Goal: Transaction & Acquisition: Book appointment/travel/reservation

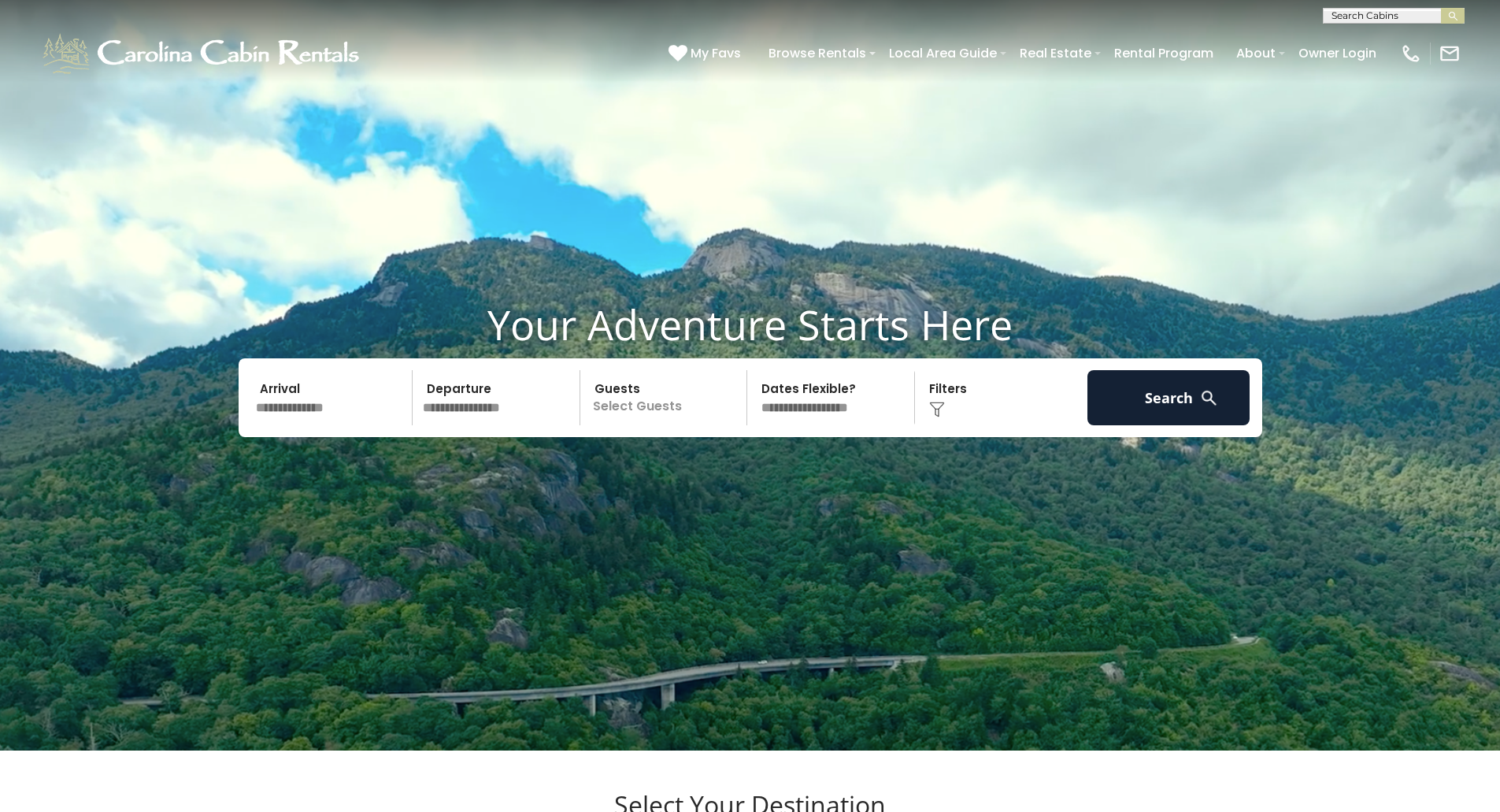
click at [341, 426] on input "text" at bounding box center [332, 398] width 163 height 56
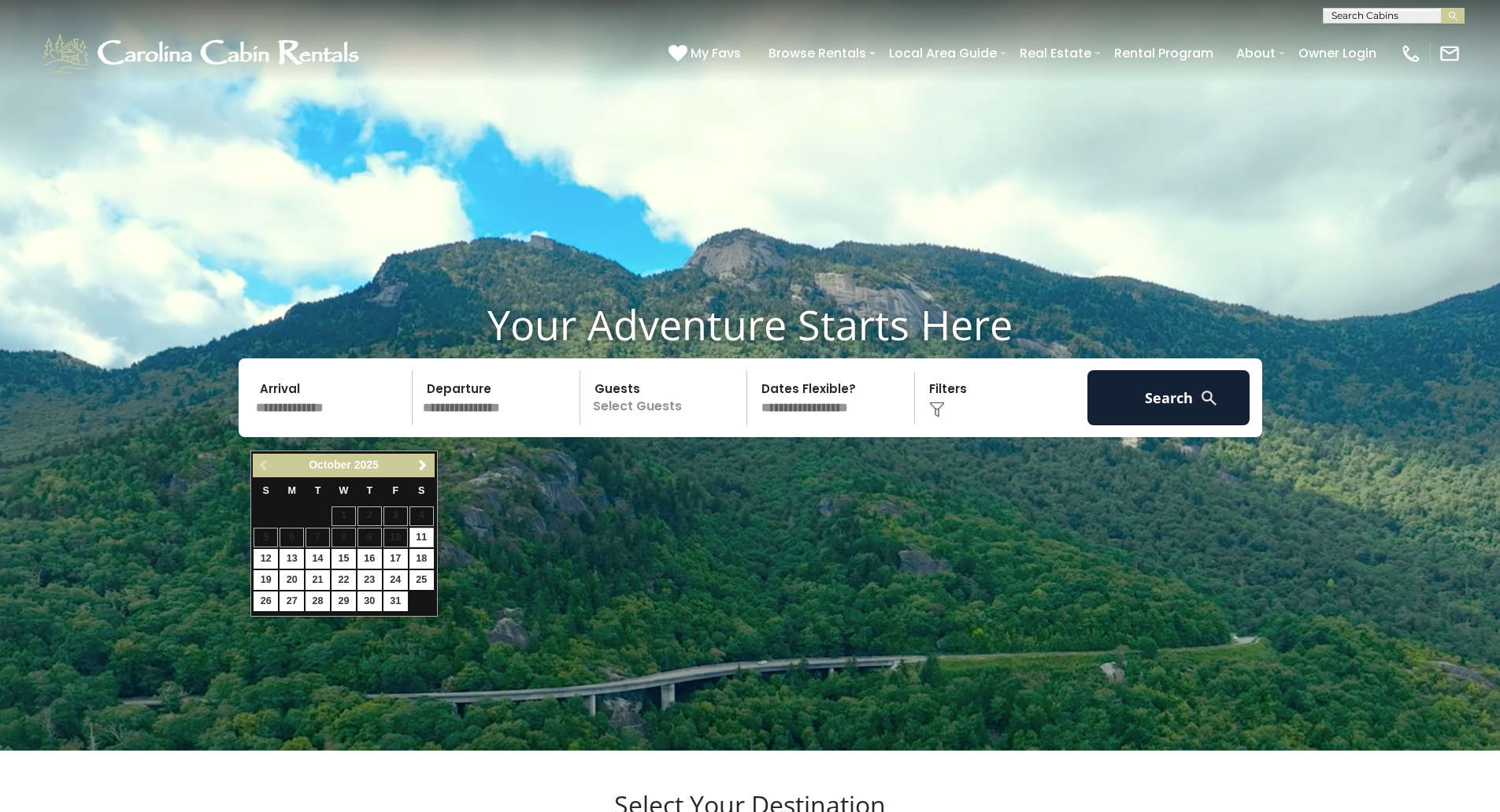
click at [427, 472] on link "Next" at bounding box center [423, 466] width 19 height 19
click at [392, 514] on link "2" at bounding box center [396, 516] width 24 height 19
type input "******"
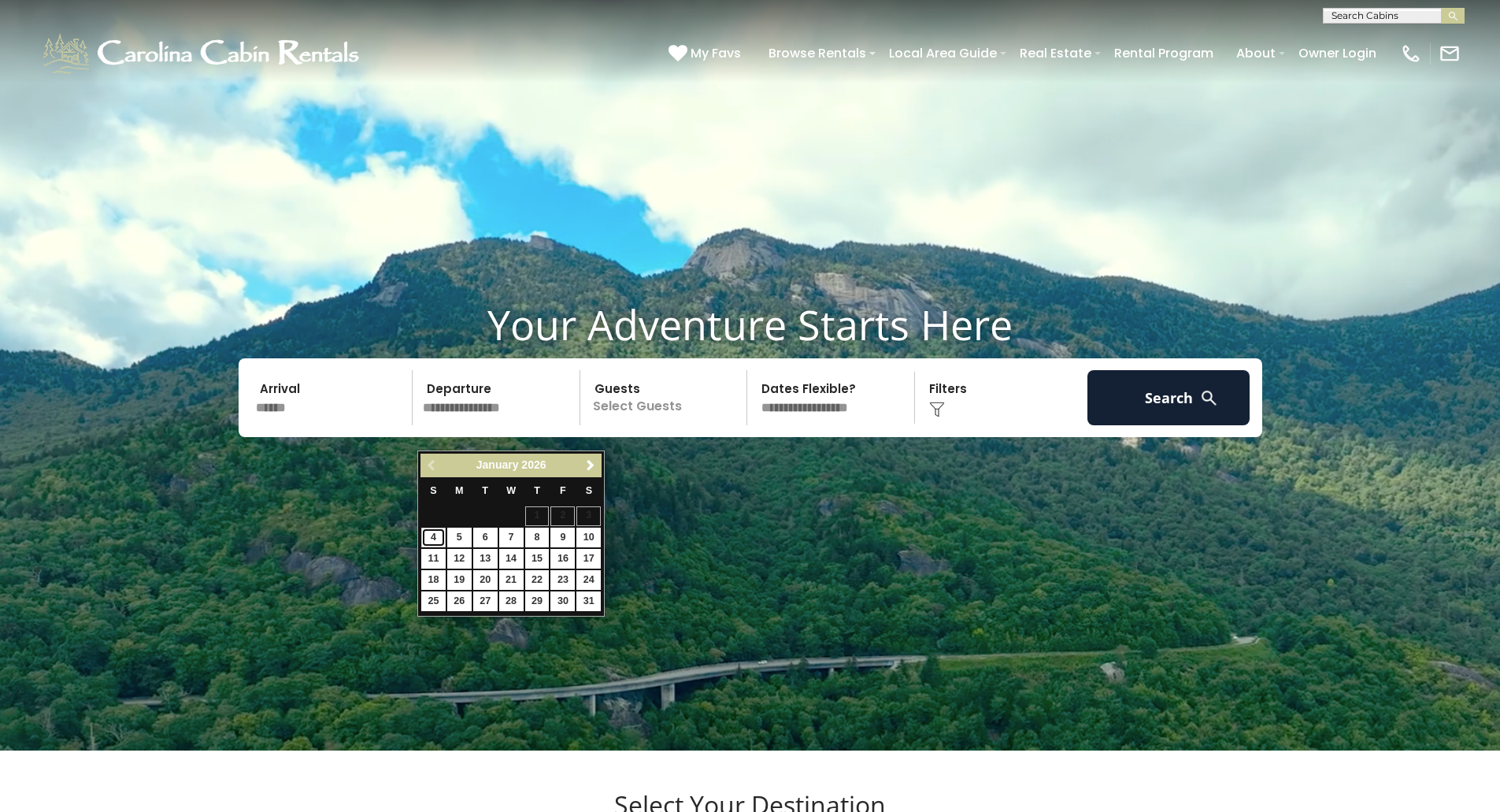
click at [430, 533] on link "4" at bounding box center [434, 538] width 24 height 19
type input "******"
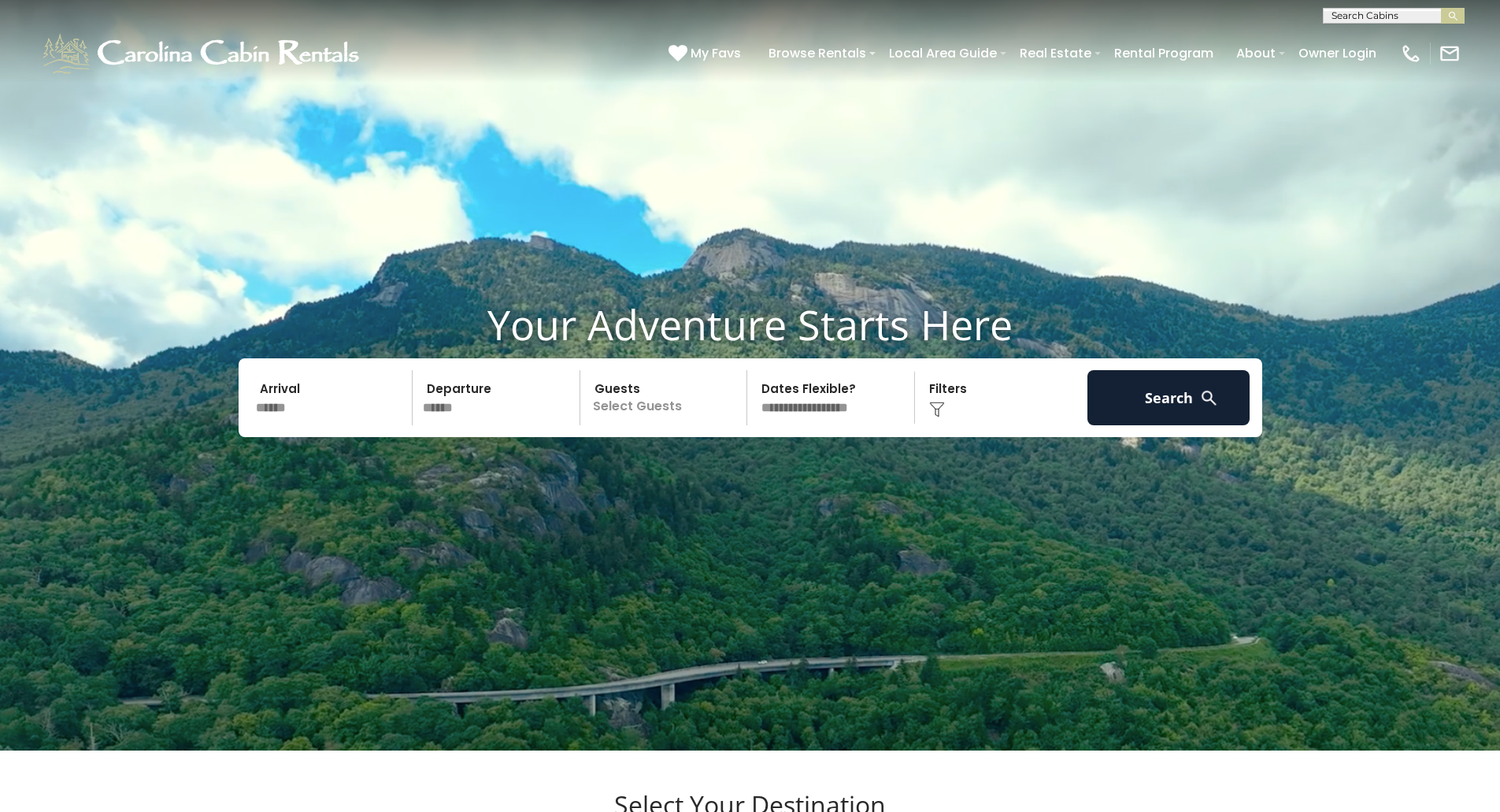
click at [711, 426] on p "Select Guests" at bounding box center [666, 398] width 163 height 56
click at [736, 472] on div "+" at bounding box center [742, 463] width 19 height 19
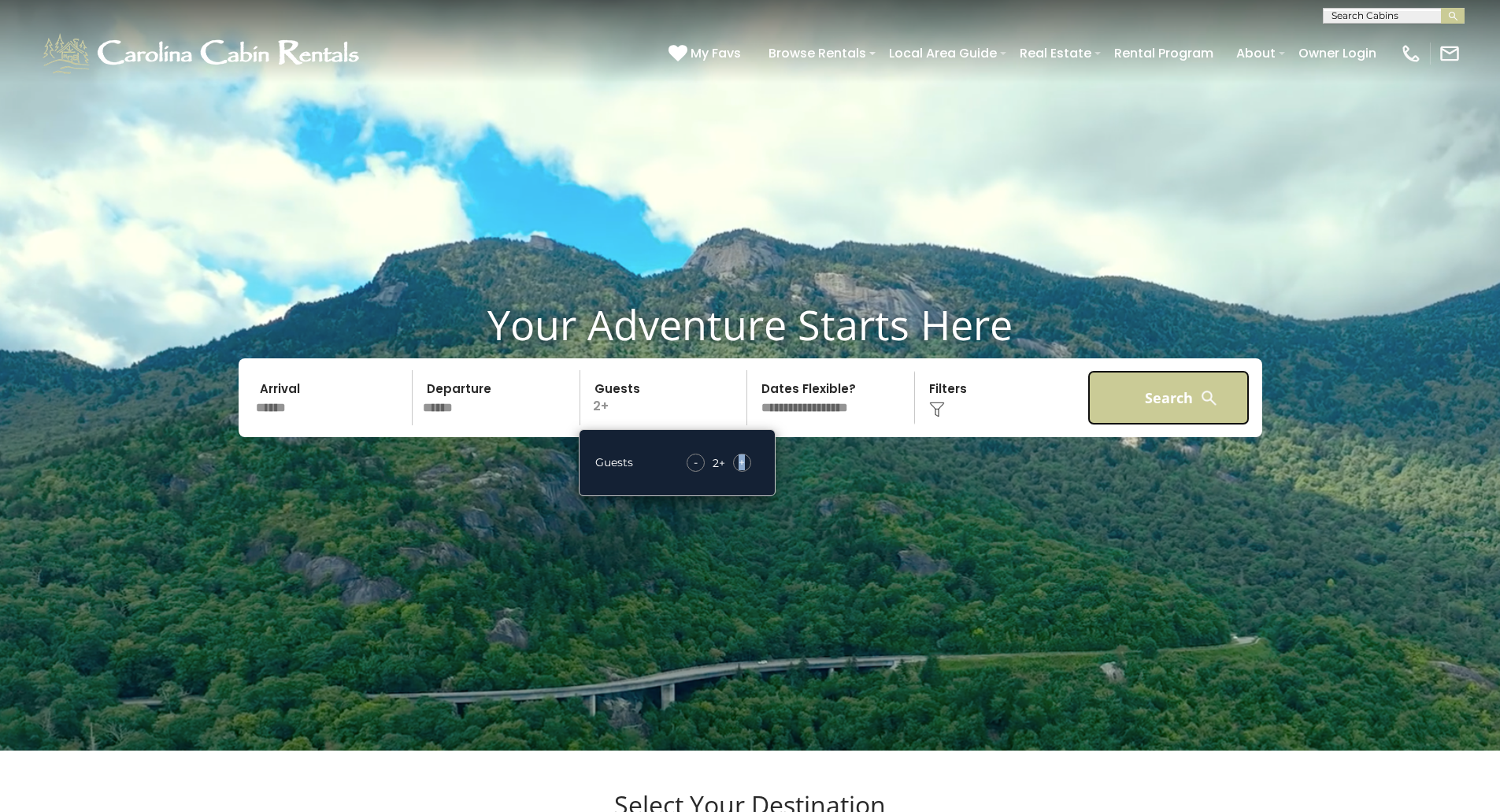
click at [1148, 426] on button "Search" at bounding box center [1169, 398] width 163 height 56
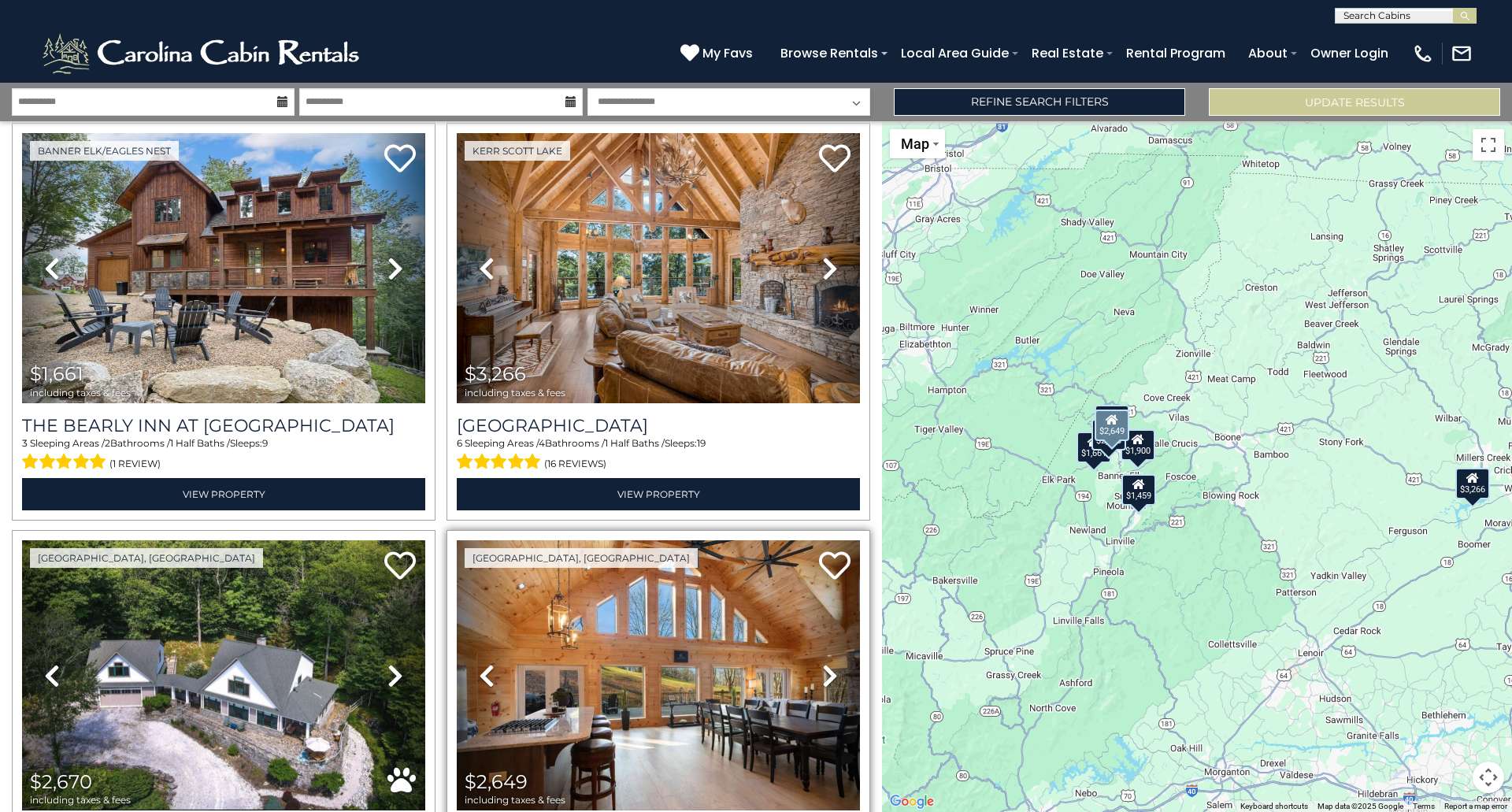
scroll to position [79, 0]
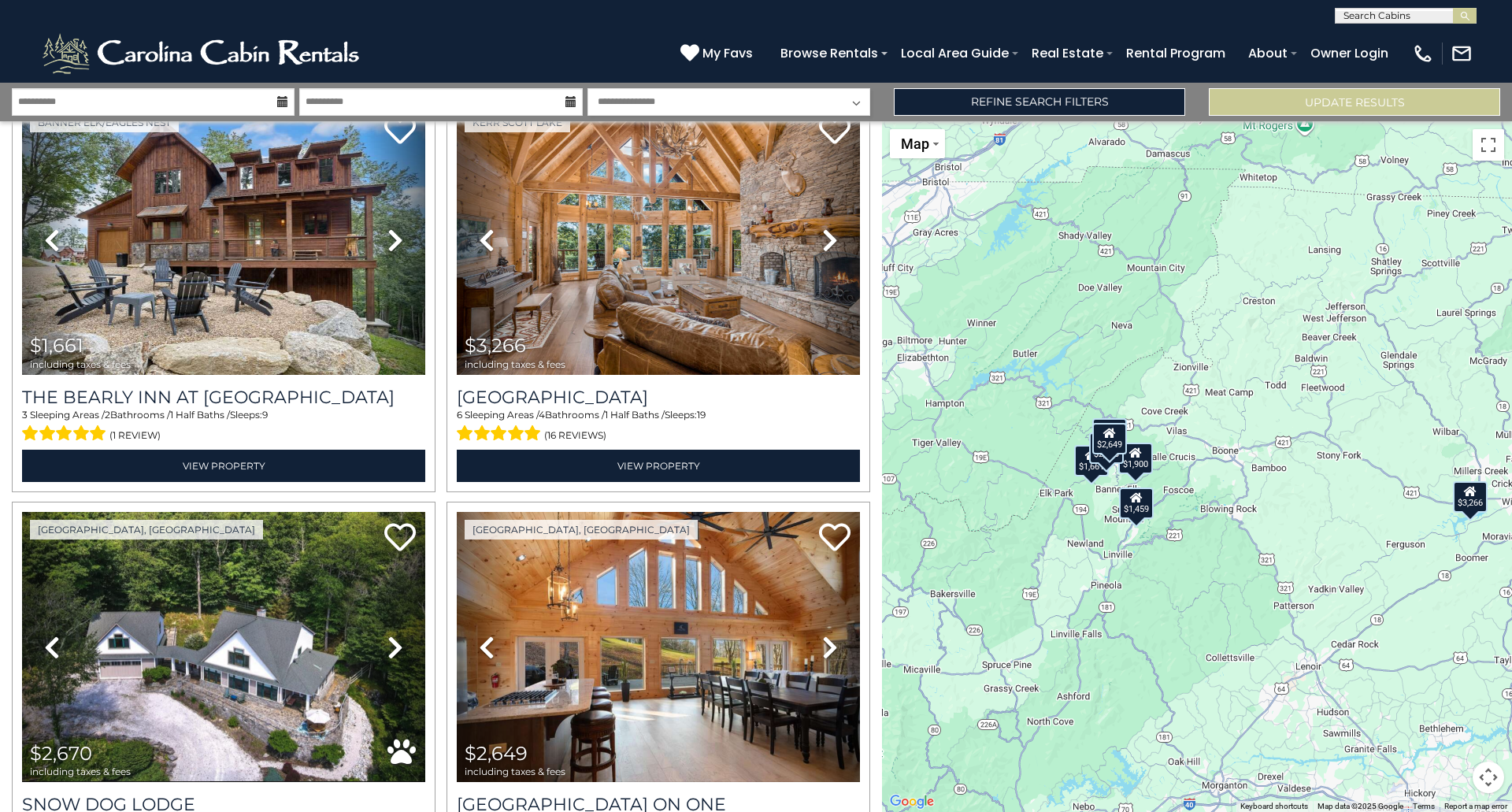
drag, startPoint x: 1102, startPoint y: 543, endPoint x: 1094, endPoint y: 614, distance: 71.4
click at [1094, 614] on div "$1,661 $3,266 $2,670 $2,649 $2,398 $1,900 $1,459" at bounding box center [1197, 467] width 630 height 690
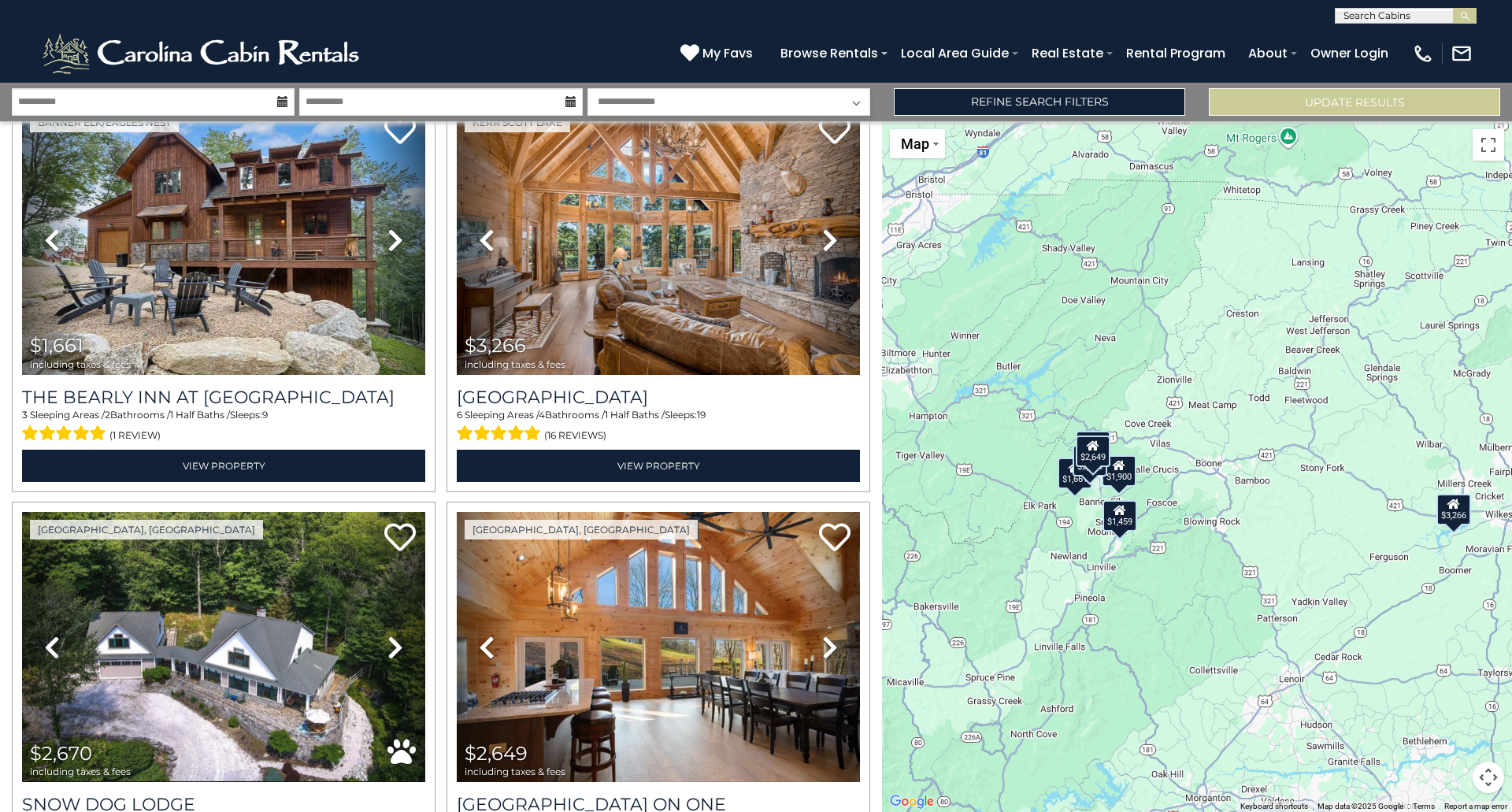
drag, startPoint x: 1191, startPoint y: 610, endPoint x: 1090, endPoint y: 477, distance: 167.0
click at [1185, 555] on div "$1,661 $3,266 $2,670 $2,649 $2,398 $1,900 $1,459" at bounding box center [1197, 467] width 630 height 690
click at [1484, 784] on button "Map camera controls" at bounding box center [1488, 777] width 31 height 31
click at [1466, 696] on div "$1,661 $3,266 $2,670 $2,649 $2,398 $1,900 $1,459" at bounding box center [1197, 467] width 630 height 690
click at [1457, 702] on button "Zoom in" at bounding box center [1448, 699] width 31 height 31
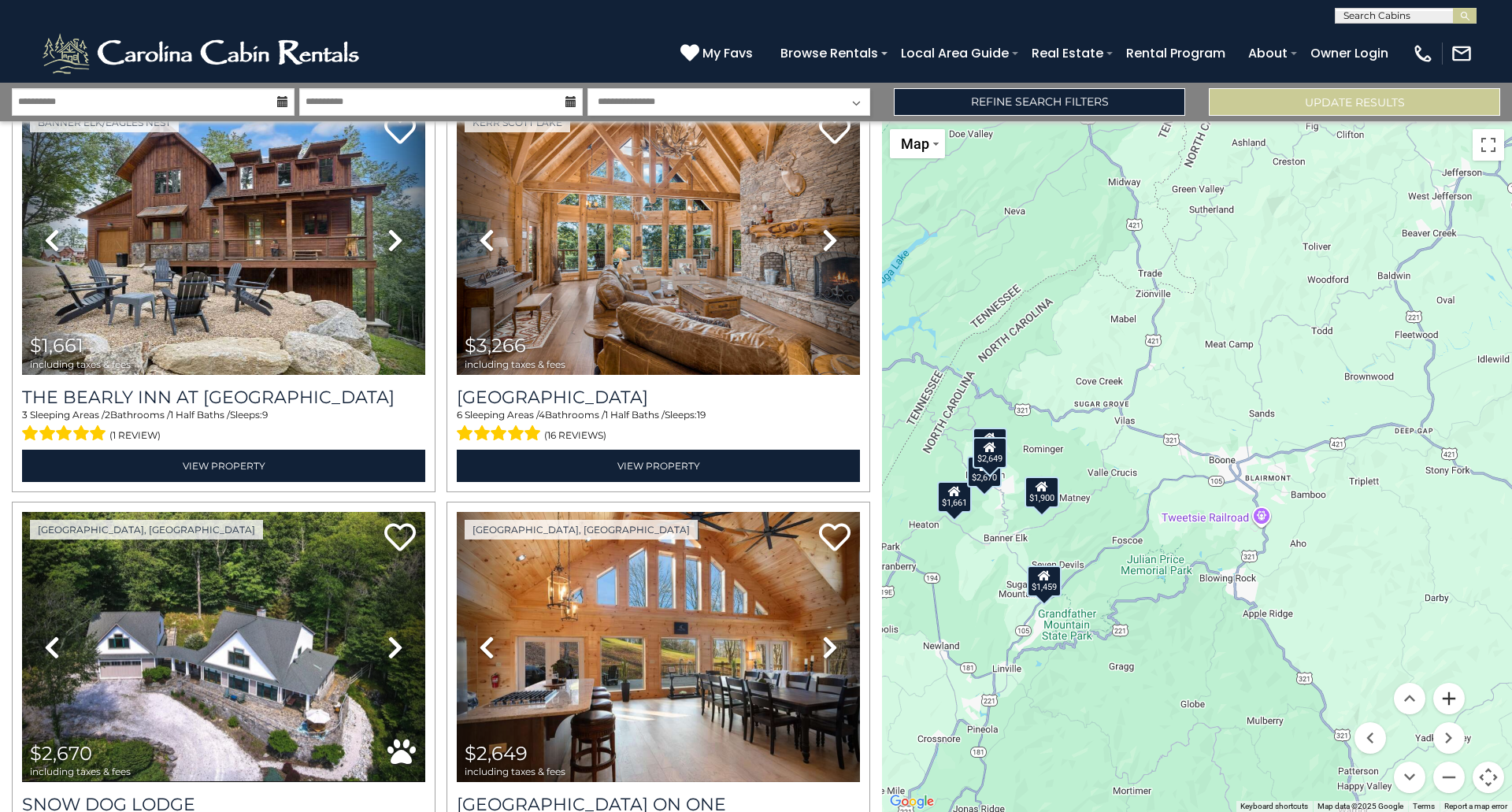
click at [1457, 703] on button "Zoom in" at bounding box center [1448, 699] width 31 height 31
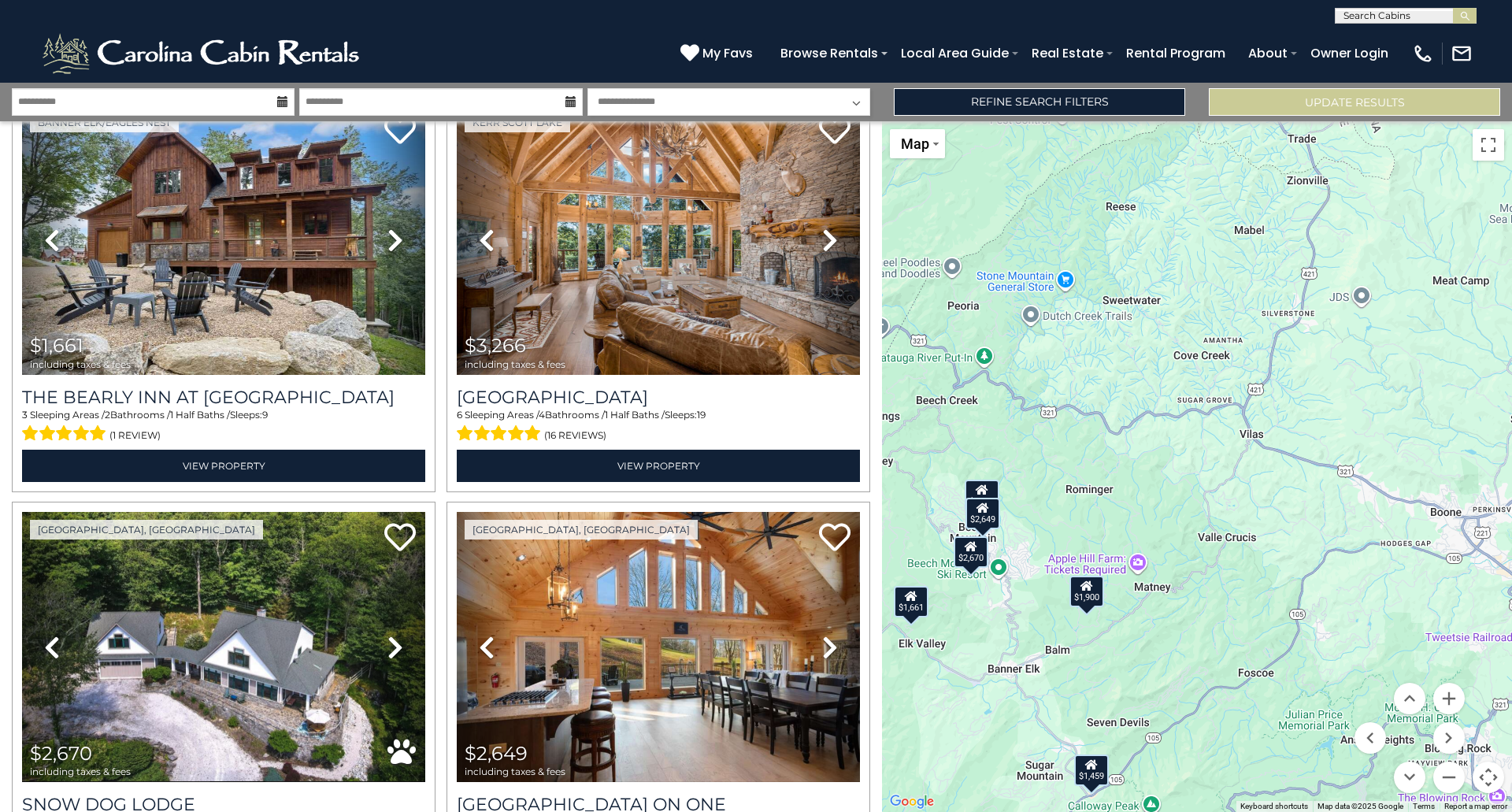
drag, startPoint x: 1081, startPoint y: 607, endPoint x: 1251, endPoint y: 648, distance: 174.9
click at [1251, 648] on div "$1,661 $3,266 $2,670 $2,649 $2,398 $1,900 $1,459" at bounding box center [1197, 467] width 630 height 690
click at [1458, 709] on button "Zoom in" at bounding box center [1448, 699] width 31 height 31
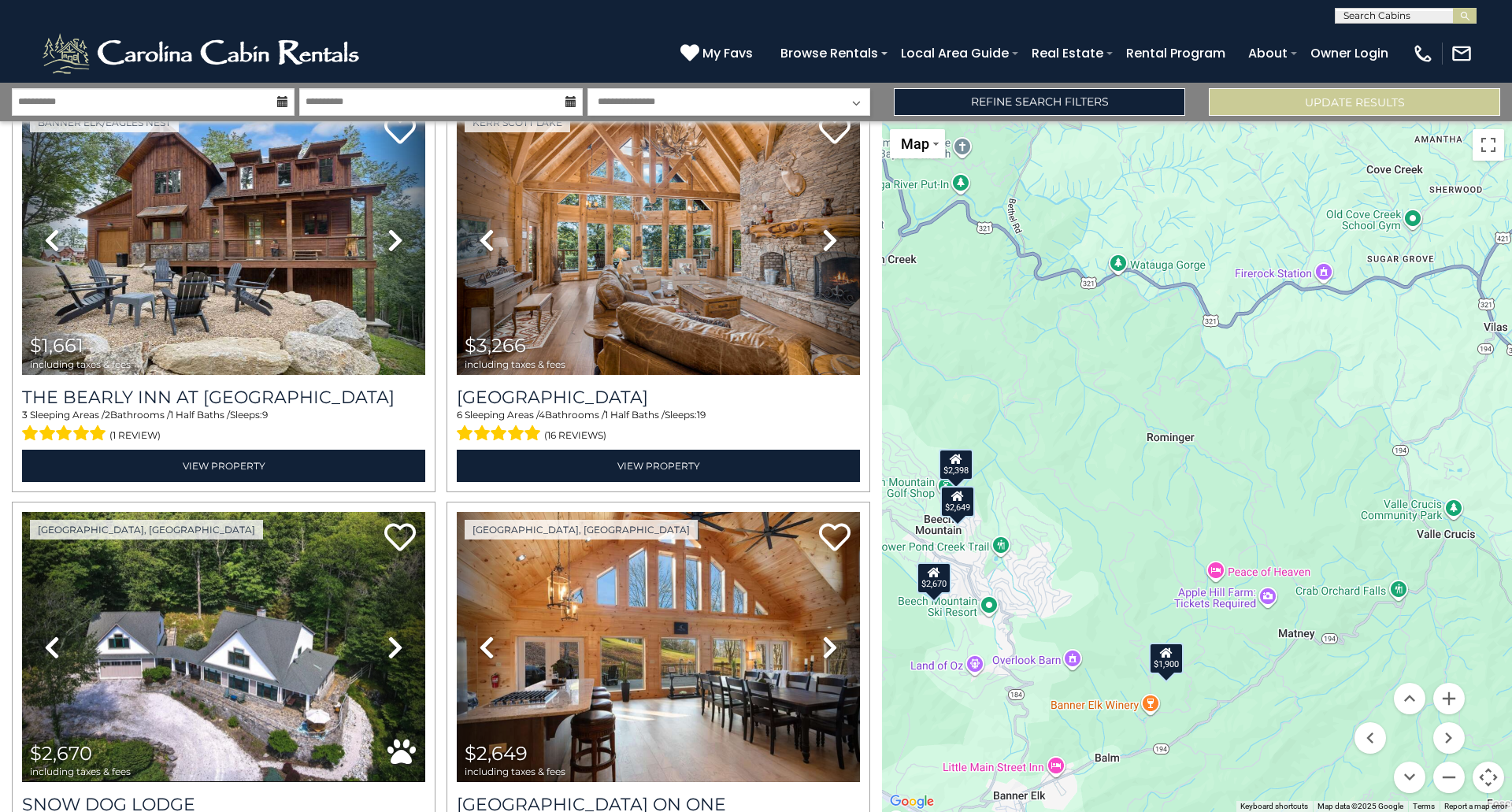
drag, startPoint x: 1234, startPoint y: 703, endPoint x: 1427, endPoint y: 622, distance: 209.3
click at [1427, 622] on div "$1,661 $3,266 $2,670 $2,649 $2,398 $1,900 $1,459" at bounding box center [1197, 467] width 630 height 690
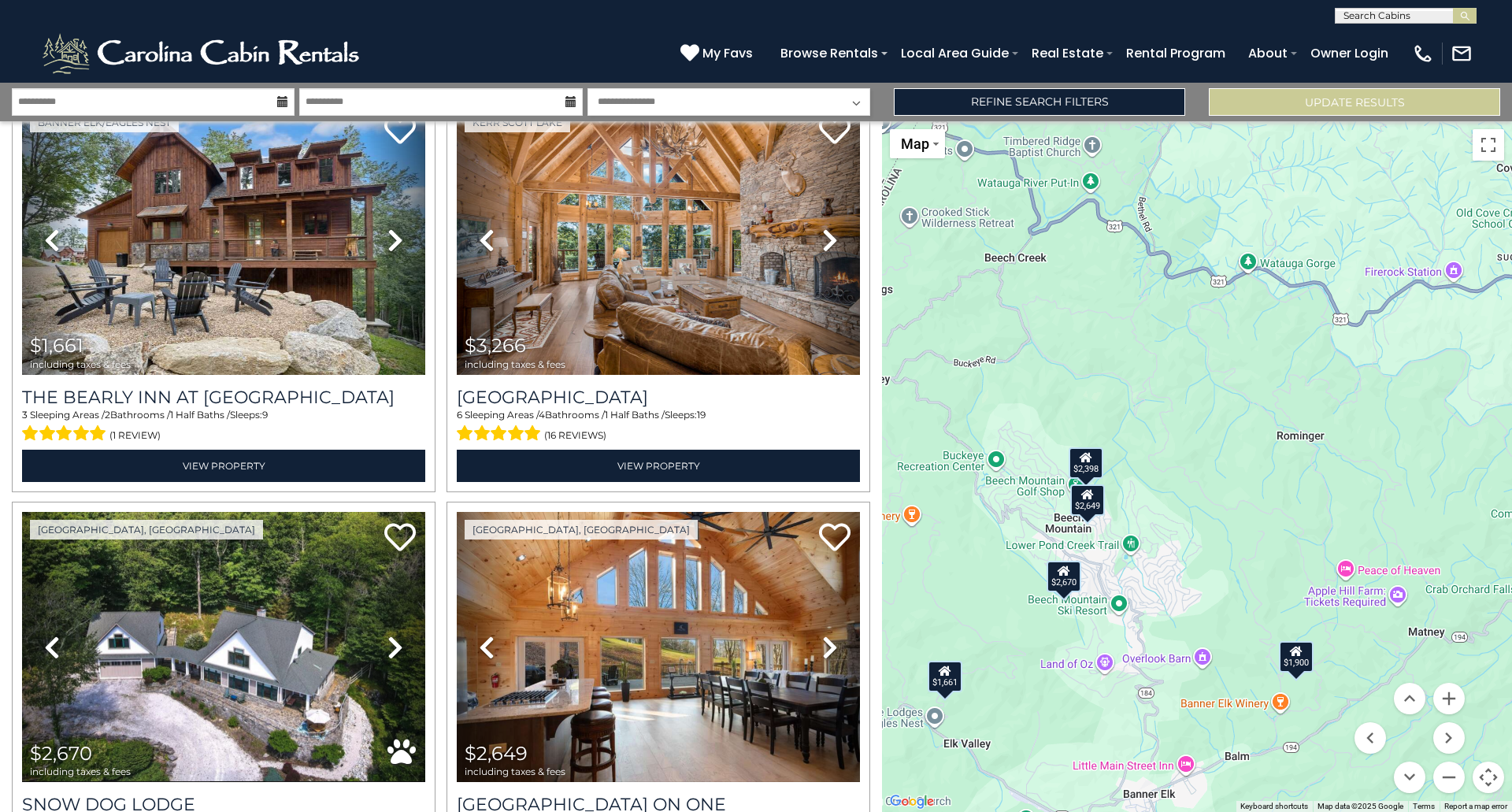
drag, startPoint x: 1199, startPoint y: 643, endPoint x: 1328, endPoint y: 645, distance: 129.0
click at [1328, 645] on div "$1,661 $3,266 $2,670 $2,649 $2,398 $1,900 $1,459" at bounding box center [1197, 467] width 630 height 690
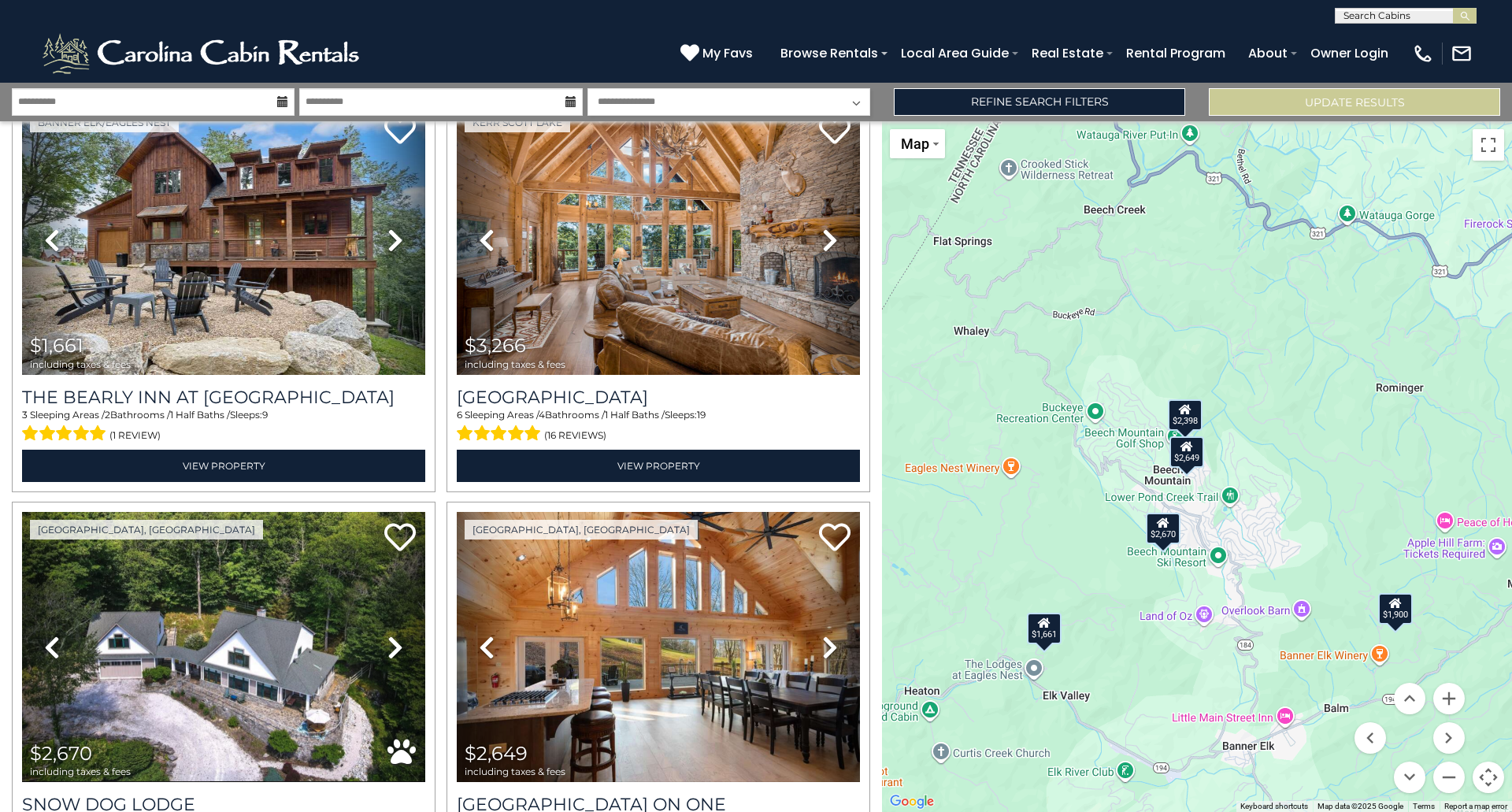
drag, startPoint x: 981, startPoint y: 627, endPoint x: 1078, endPoint y: 579, distance: 108.2
click at [1078, 579] on div "$1,661 $3,266 $2,670 $2,649 $2,398 $1,900 $1,459" at bounding box center [1197, 467] width 630 height 690
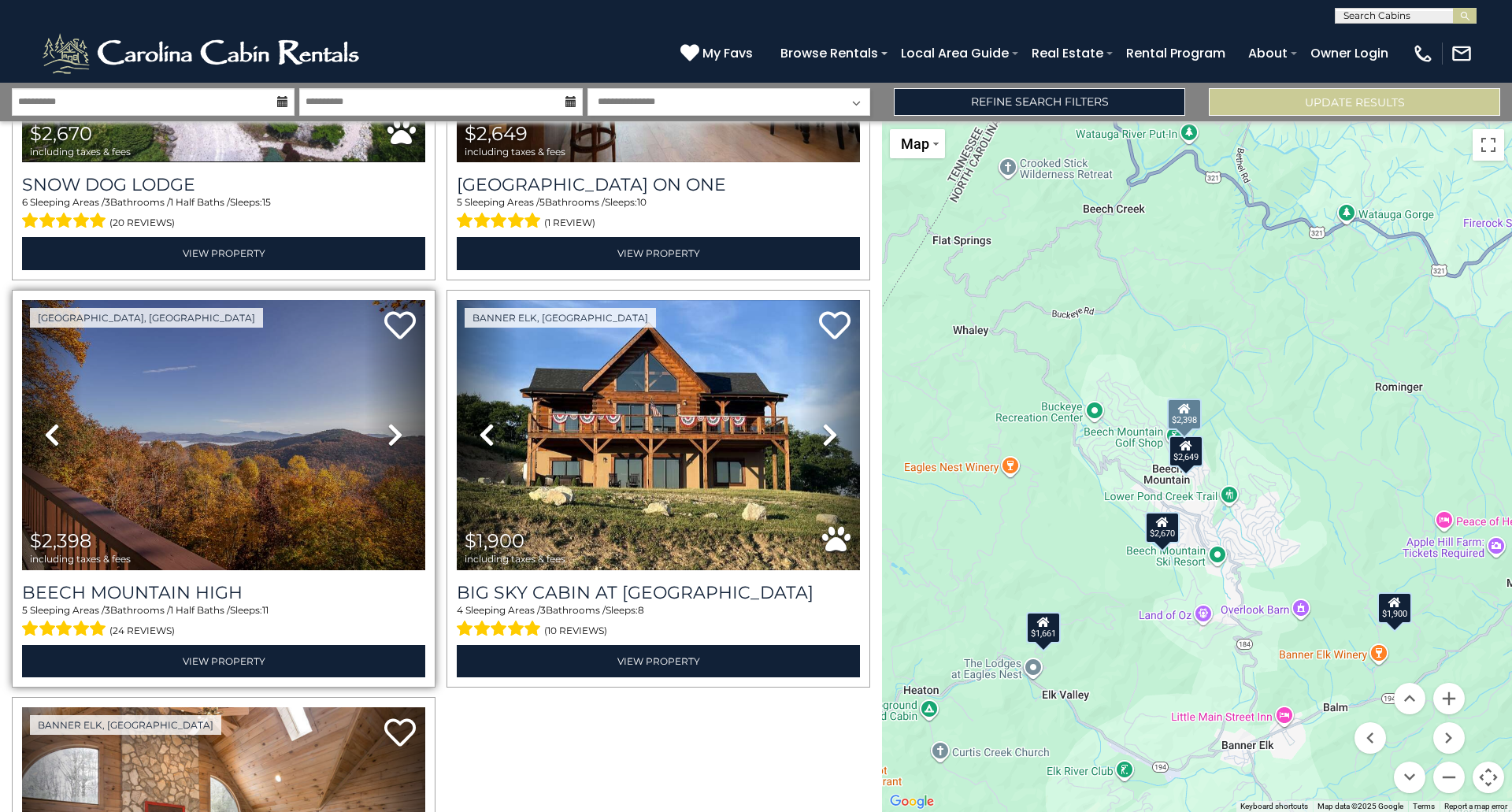
scroll to position [788, 0]
